Goal: Task Accomplishment & Management: Use online tool/utility

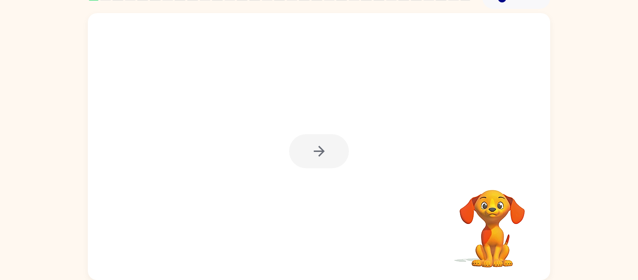
scroll to position [48, 0]
click at [328, 156] on div at bounding box center [319, 152] width 60 height 34
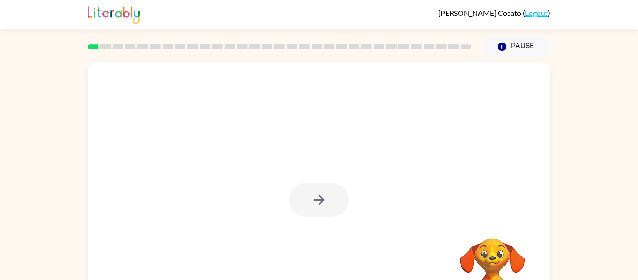
scroll to position [4, 0]
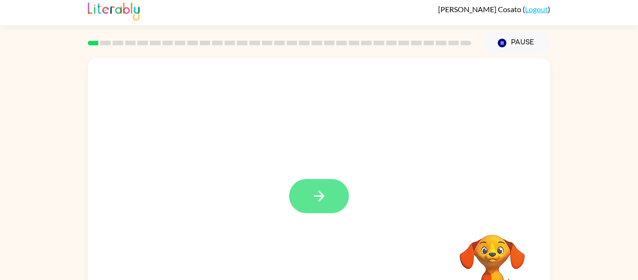
click at [321, 199] on icon "button" at bounding box center [318, 196] width 11 height 11
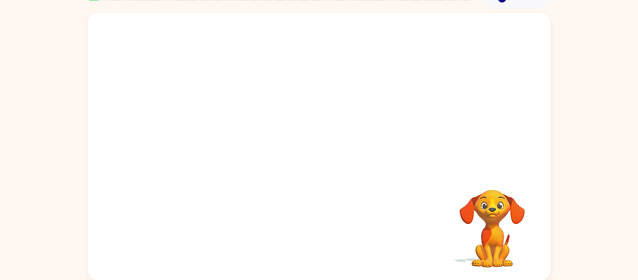
scroll to position [0, 0]
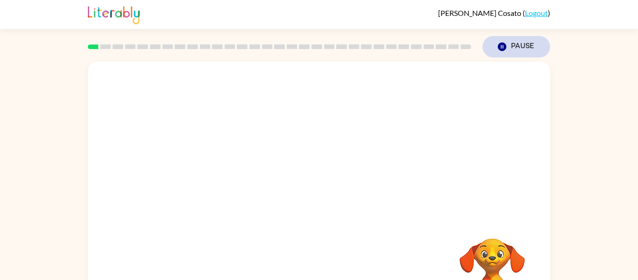
click at [521, 47] on button "Pause Pause" at bounding box center [517, 46] width 68 height 21
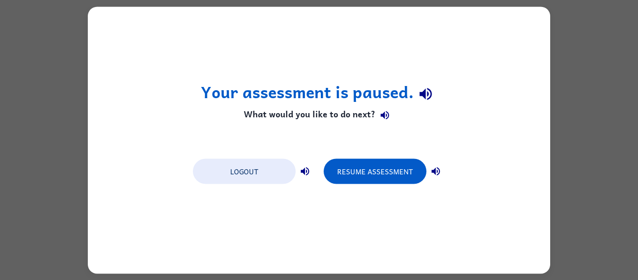
click at [521, 47] on div "Your assessment is paused. What would you like to do next? Logout Resume Assess…" at bounding box center [319, 140] width 463 height 267
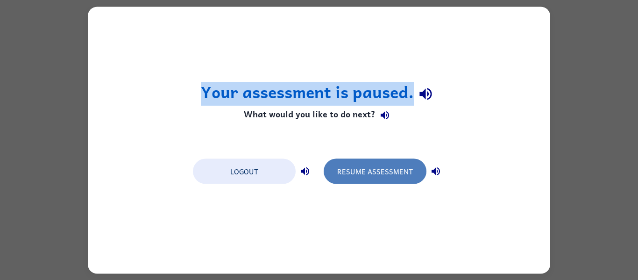
click at [381, 166] on button "Resume Assessment" at bounding box center [375, 170] width 103 height 25
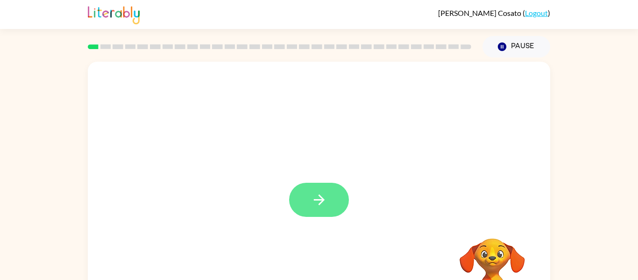
click at [329, 195] on button "button" at bounding box center [319, 200] width 60 height 34
click at [548, 8] on div "Josiah Cosato ( Logout )" at bounding box center [494, 12] width 112 height 9
click at [547, 13] on link "Logout" at bounding box center [536, 12] width 23 height 9
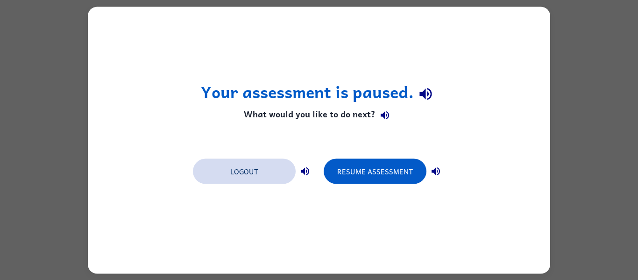
click at [285, 182] on button "Logout" at bounding box center [244, 170] width 103 height 25
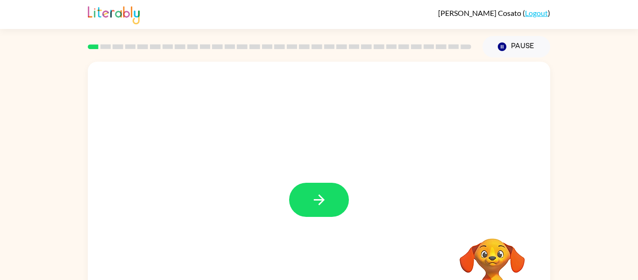
scroll to position [2, 0]
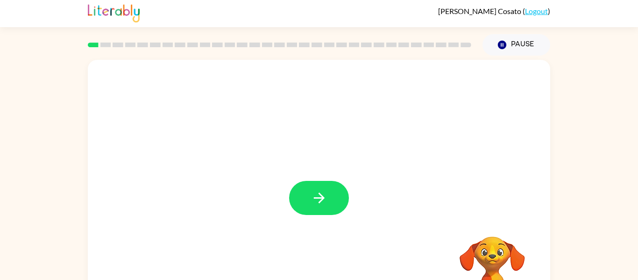
click at [314, 214] on button "button" at bounding box center [319, 198] width 60 height 34
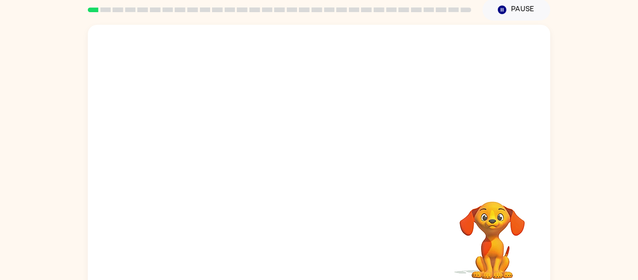
scroll to position [49, 0]
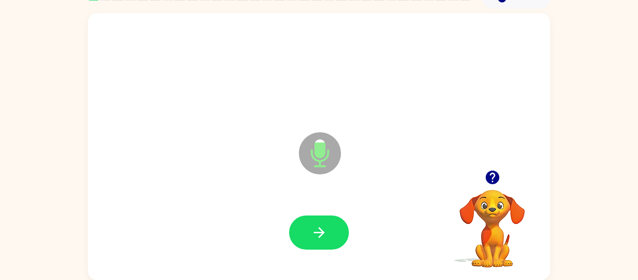
click at [319, 149] on icon "Microphone The Microphone is here when it is your turn to talk" at bounding box center [367, 165] width 140 height 70
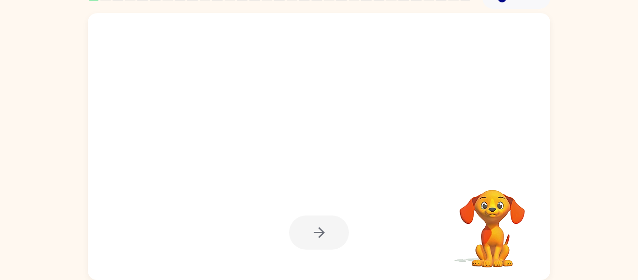
click at [316, 237] on div at bounding box center [319, 232] width 60 height 34
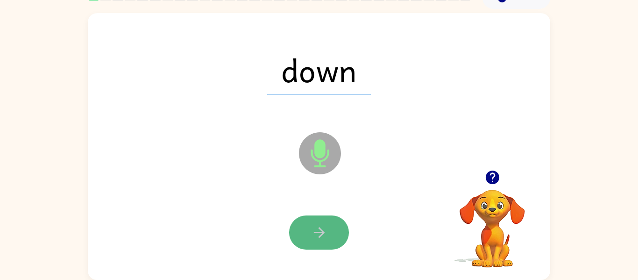
click at [319, 235] on icon "button" at bounding box center [319, 232] width 16 height 16
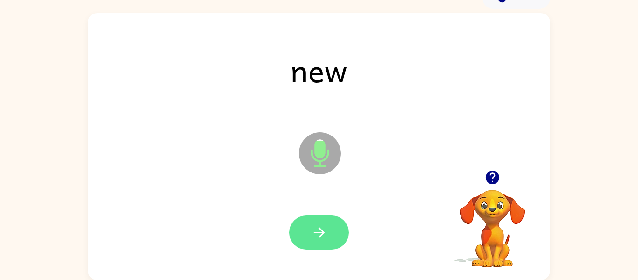
click at [330, 227] on button "button" at bounding box center [319, 232] width 60 height 34
click at [317, 230] on icon "button" at bounding box center [319, 232] width 16 height 16
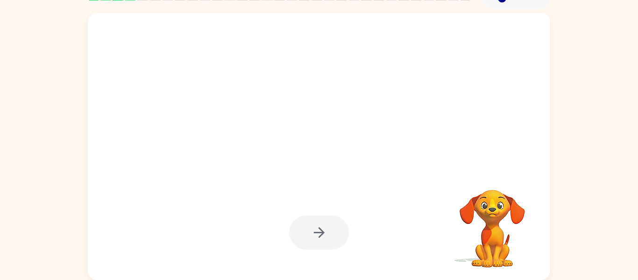
click at [306, 228] on div at bounding box center [319, 232] width 60 height 34
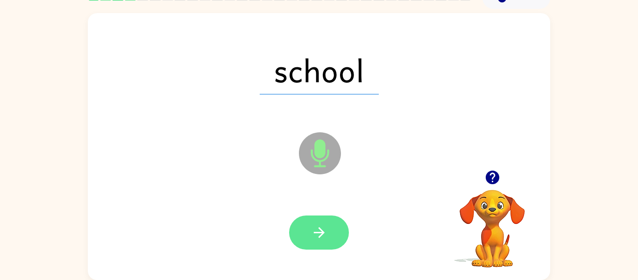
click at [323, 233] on icon "button" at bounding box center [318, 232] width 11 height 11
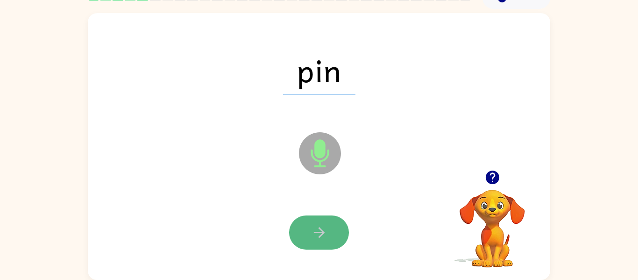
click at [321, 233] on icon "button" at bounding box center [319, 232] width 16 height 16
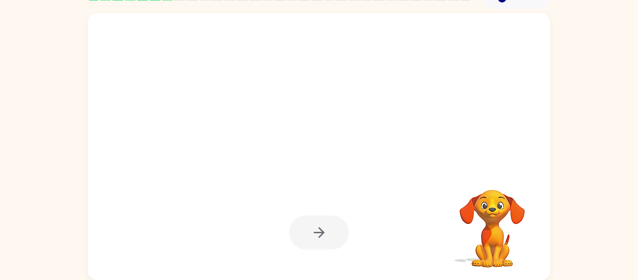
click at [427, 250] on div at bounding box center [319, 232] width 444 height 77
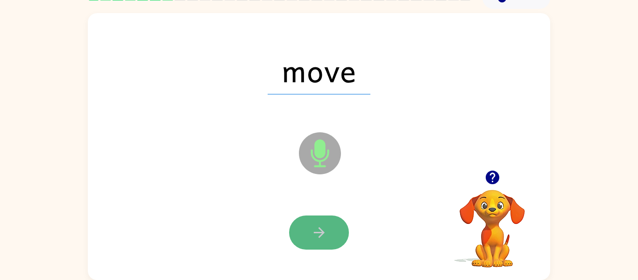
click at [330, 224] on button "button" at bounding box center [319, 232] width 60 height 34
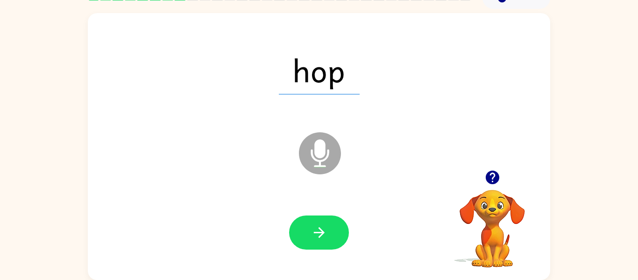
click at [356, 223] on div at bounding box center [319, 232] width 444 height 77
click at [318, 243] on button "button" at bounding box center [319, 232] width 60 height 34
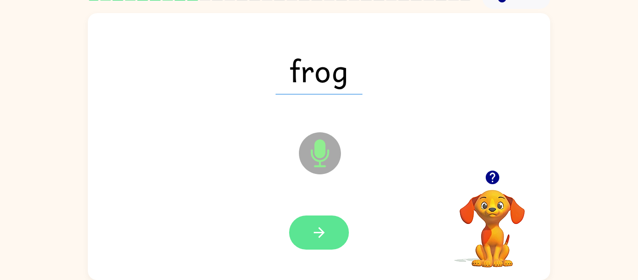
click at [313, 227] on icon "button" at bounding box center [319, 232] width 16 height 16
click at [311, 225] on icon "button" at bounding box center [319, 232] width 16 height 16
click at [332, 228] on button "button" at bounding box center [319, 232] width 60 height 34
click at [333, 227] on button "button" at bounding box center [319, 232] width 60 height 34
click at [318, 222] on button "button" at bounding box center [319, 232] width 60 height 34
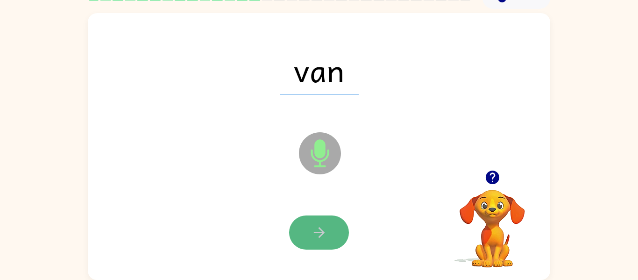
click at [318, 220] on button "button" at bounding box center [319, 232] width 60 height 34
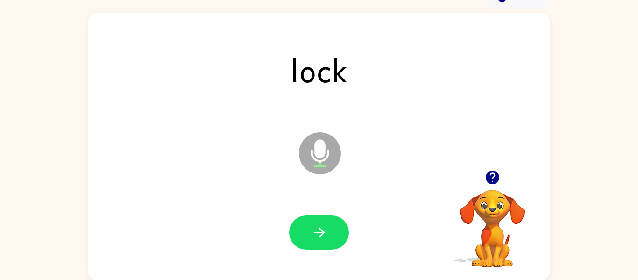
click at [314, 226] on icon "button" at bounding box center [319, 232] width 16 height 16
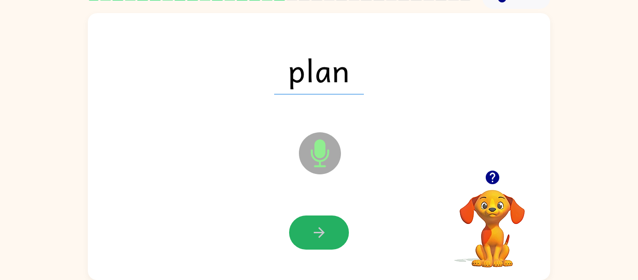
click at [314, 226] on icon "button" at bounding box center [319, 232] width 16 height 16
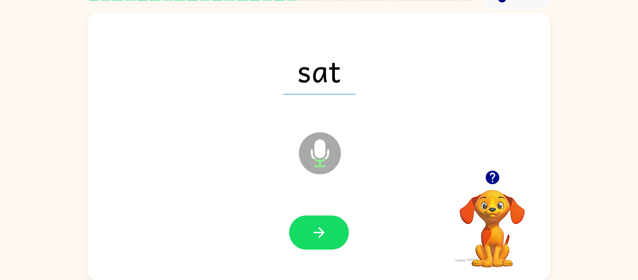
click at [494, 175] on icon "button" at bounding box center [492, 177] width 16 height 16
click at [494, 175] on video "Your browser must support playing .mp4 files to use Literably. Please try using…" at bounding box center [492, 221] width 93 height 93
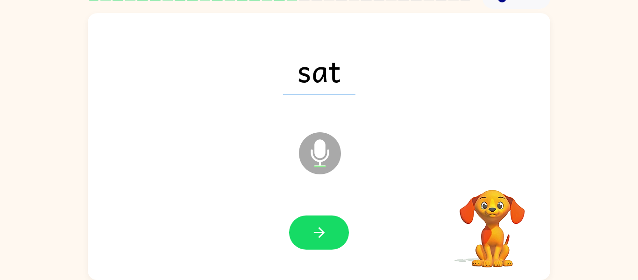
click at [494, 175] on video "Your browser must support playing .mp4 files to use Literably. Please try using…" at bounding box center [492, 221] width 93 height 93
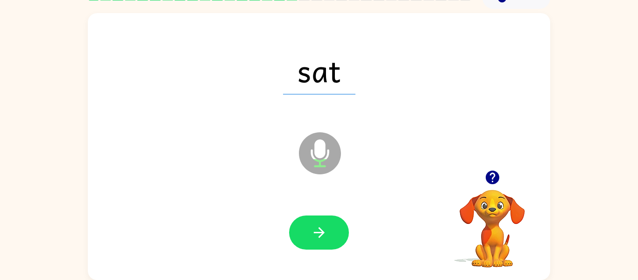
click at [494, 175] on icon "button" at bounding box center [492, 177] width 16 height 16
click at [317, 228] on icon "button" at bounding box center [319, 232] width 16 height 16
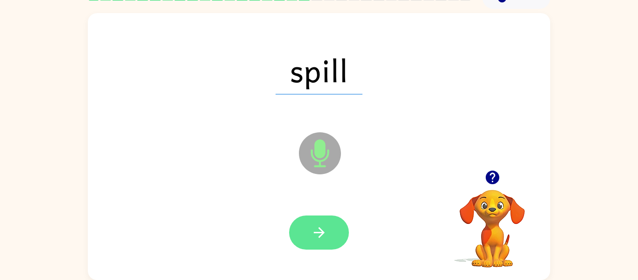
click at [319, 228] on icon "button" at bounding box center [318, 232] width 11 height 11
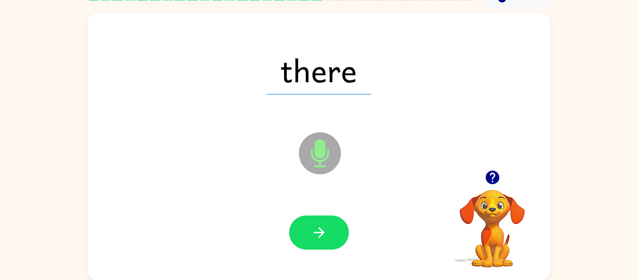
click at [319, 228] on icon "button" at bounding box center [318, 232] width 11 height 11
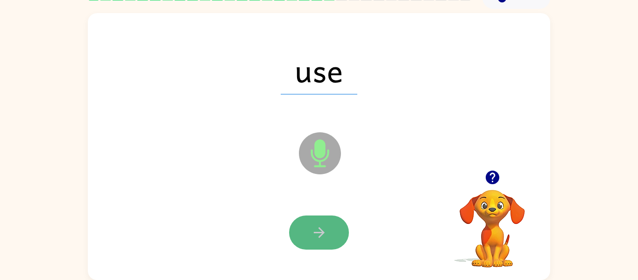
click at [320, 229] on icon "button" at bounding box center [318, 232] width 11 height 11
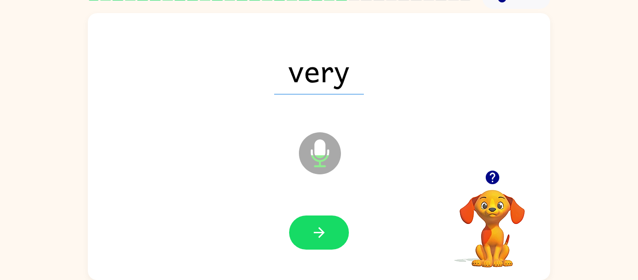
click at [320, 229] on icon "button" at bounding box center [318, 232] width 11 height 11
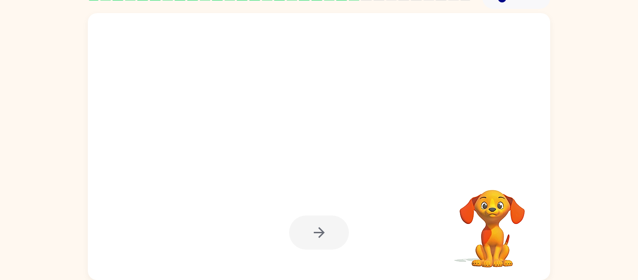
click at [320, 229] on div at bounding box center [319, 232] width 60 height 34
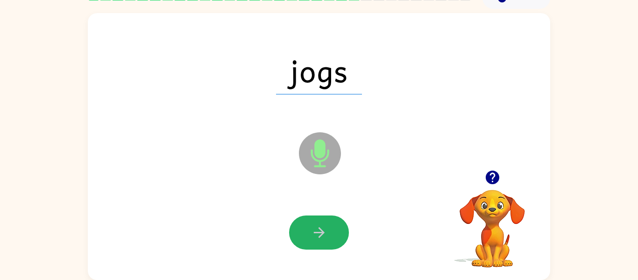
click at [320, 229] on icon "button" at bounding box center [318, 232] width 11 height 11
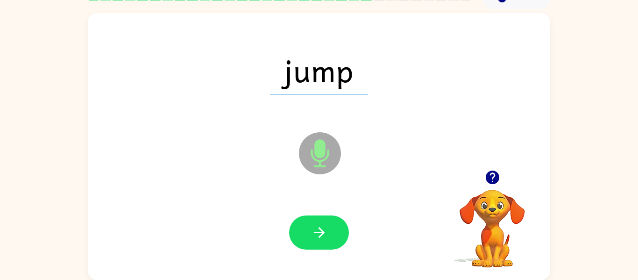
click at [320, 229] on icon "button" at bounding box center [318, 232] width 11 height 11
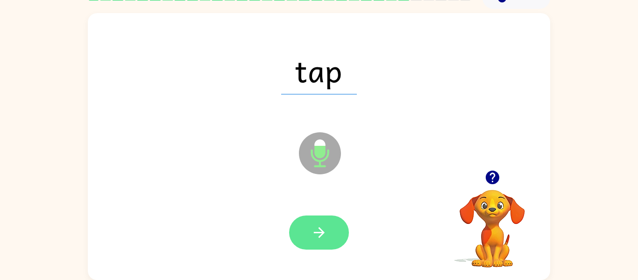
click at [320, 229] on icon "button" at bounding box center [318, 232] width 11 height 11
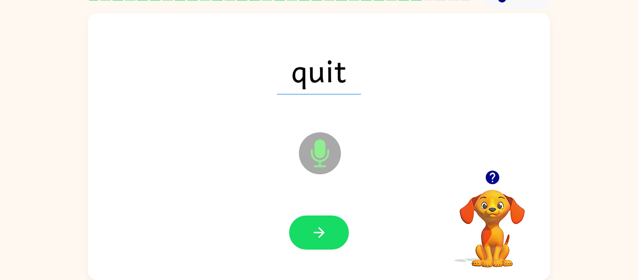
click at [320, 229] on icon "button" at bounding box center [318, 232] width 11 height 11
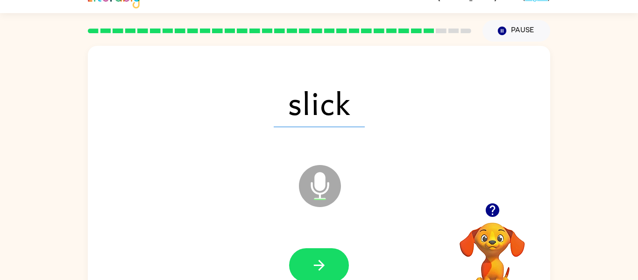
scroll to position [17, 0]
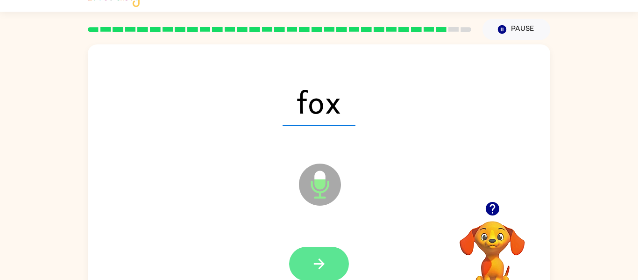
click at [325, 274] on button "button" at bounding box center [319, 264] width 60 height 34
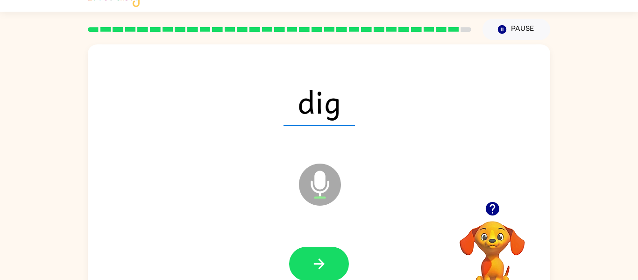
click at [325, 274] on button "button" at bounding box center [319, 264] width 60 height 34
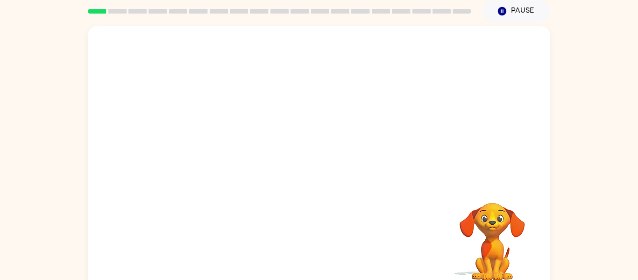
scroll to position [35, 0]
click at [265, 142] on div at bounding box center [319, 105] width 463 height 157
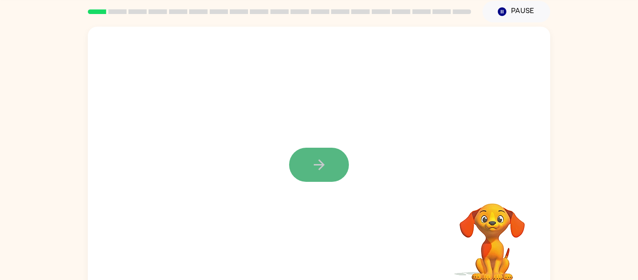
click at [325, 149] on button "button" at bounding box center [319, 165] width 60 height 34
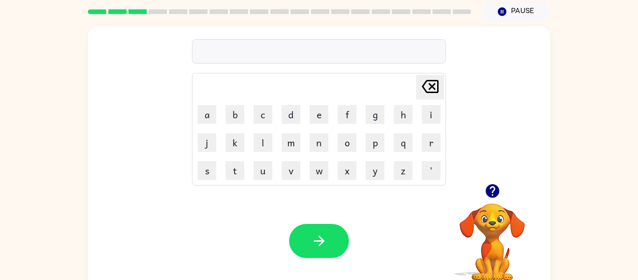
click at [495, 185] on icon "button" at bounding box center [492, 191] width 14 height 14
click at [206, 164] on button "s" at bounding box center [207, 170] width 19 height 19
click at [435, 112] on button "i" at bounding box center [431, 114] width 19 height 19
click at [234, 165] on button "t" at bounding box center [235, 170] width 19 height 19
click at [317, 221] on div "Your browser must support playing .mp4 files to use Literably. Please try using…" at bounding box center [319, 240] width 463 height 105
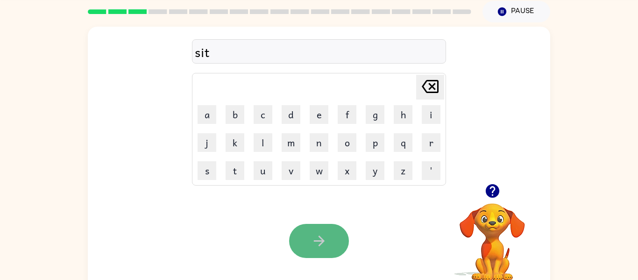
click at [321, 230] on button "button" at bounding box center [319, 241] width 60 height 34
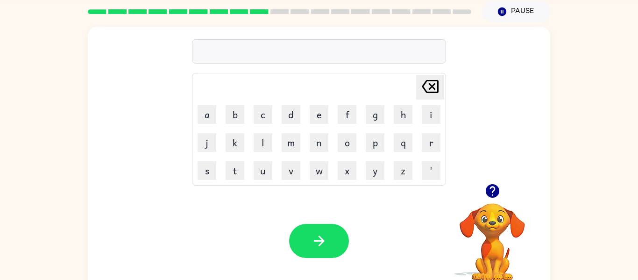
click at [503, 199] on div at bounding box center [492, 191] width 93 height 24
click at [497, 197] on icon "button" at bounding box center [492, 191] width 16 height 16
click at [494, 197] on icon "button" at bounding box center [492, 191] width 14 height 14
click at [493, 193] on icon "button" at bounding box center [492, 191] width 14 height 14
click at [489, 191] on icon "button" at bounding box center [492, 191] width 14 height 14
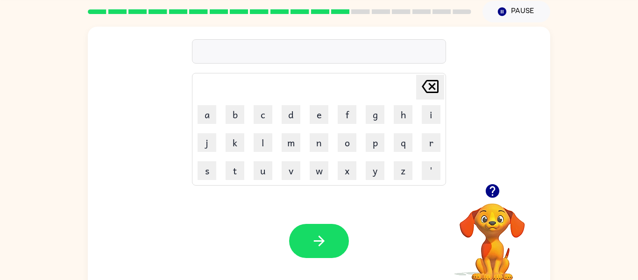
click at [490, 195] on icon "button" at bounding box center [492, 191] width 14 height 14
click at [491, 185] on icon "button" at bounding box center [492, 191] width 14 height 14
click at [493, 186] on icon "button" at bounding box center [492, 191] width 14 height 14
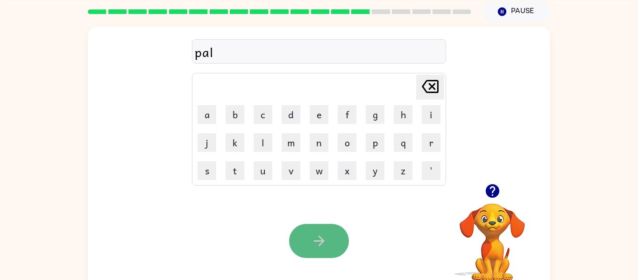
click at [321, 249] on icon "button" at bounding box center [319, 241] width 16 height 16
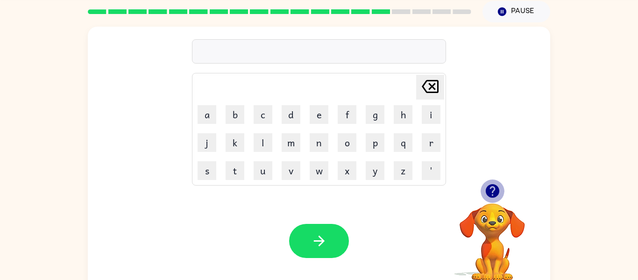
click at [488, 195] on icon "button" at bounding box center [492, 191] width 14 height 14
click at [495, 191] on icon "button" at bounding box center [492, 191] width 14 height 14
click at [491, 185] on icon "button" at bounding box center [492, 191] width 14 height 14
click at [491, 193] on icon "button" at bounding box center [492, 191] width 14 height 14
click at [492, 188] on icon "button" at bounding box center [492, 191] width 14 height 14
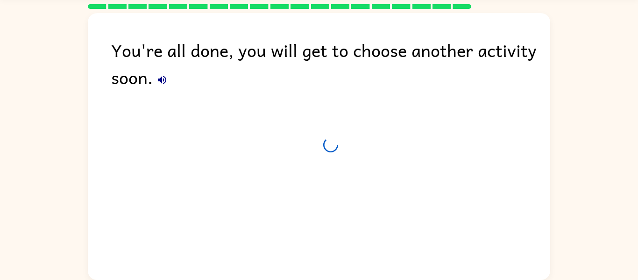
scroll to position [27, 0]
